Goal: Transaction & Acquisition: Purchase product/service

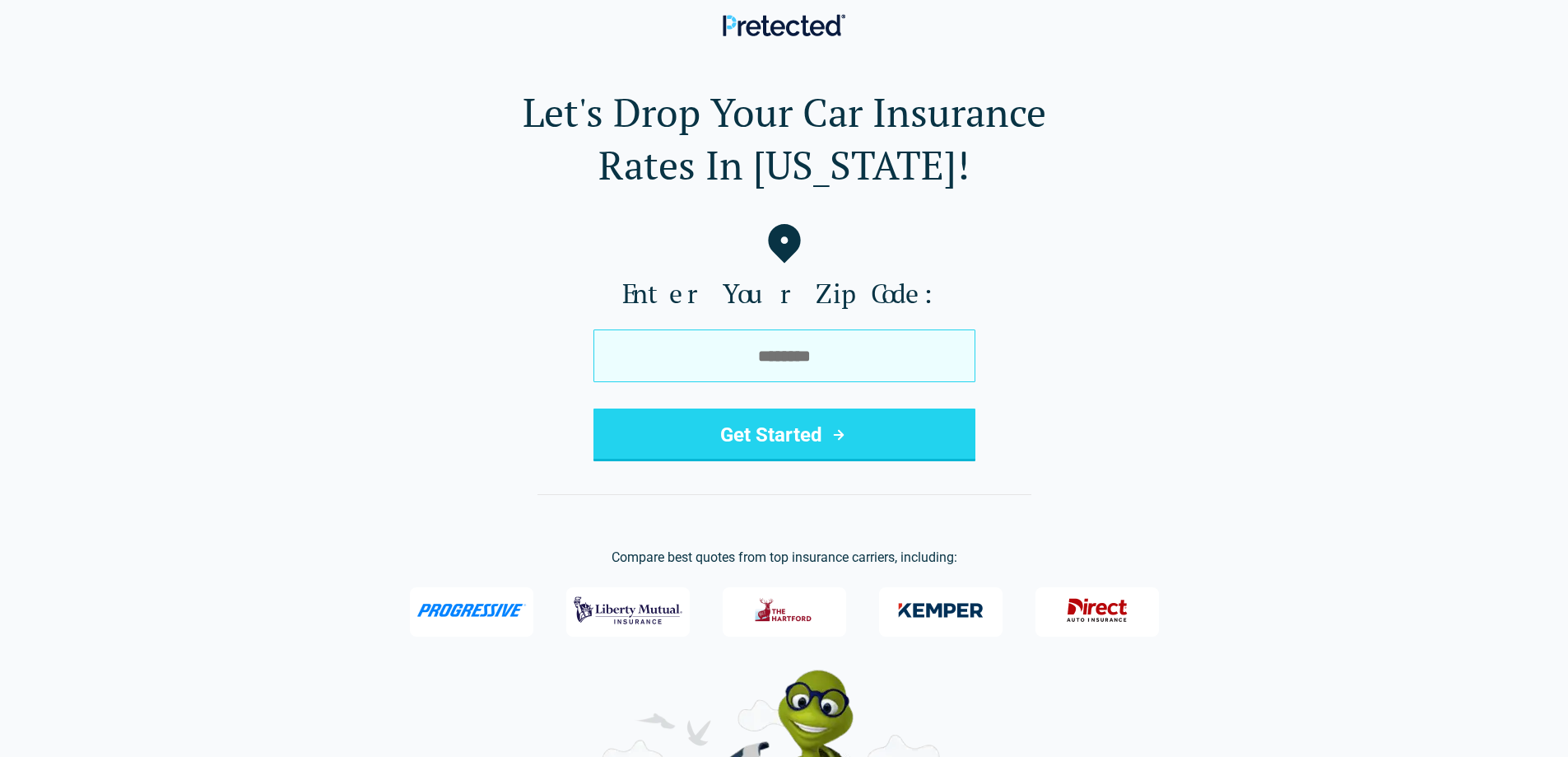
click at [832, 351] on input "tel" at bounding box center [784, 355] width 382 height 53
type input "*****"
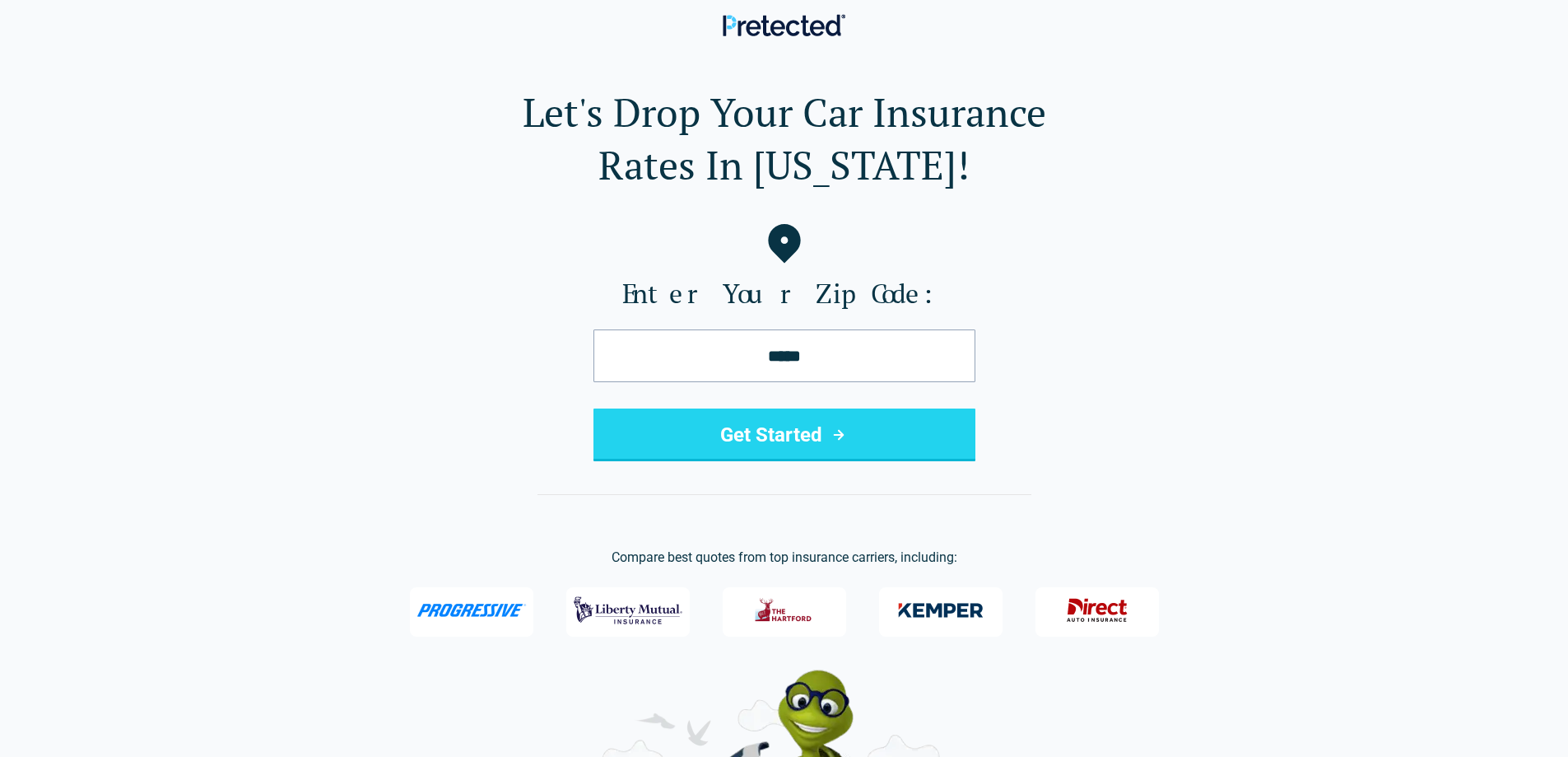
click at [819, 424] on button "Get Started" at bounding box center [784, 434] width 382 height 53
